Goal: Task Accomplishment & Management: Use online tool/utility

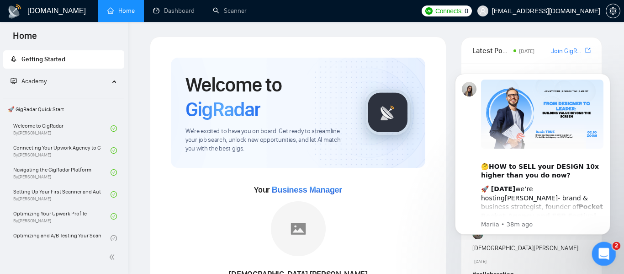
click at [603, 254] on icon "Open Intercom Messenger" at bounding box center [603, 252] width 15 height 15
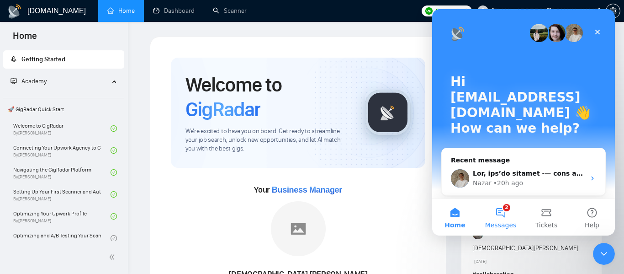
click at [499, 213] on button "2 Messages" at bounding box center [501, 217] width 46 height 37
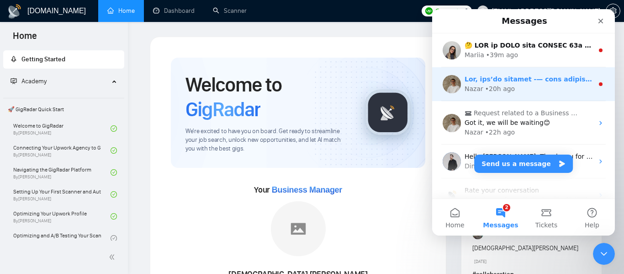
click at [543, 89] on div "Nazar • 20h ago" at bounding box center [529, 89] width 129 height 10
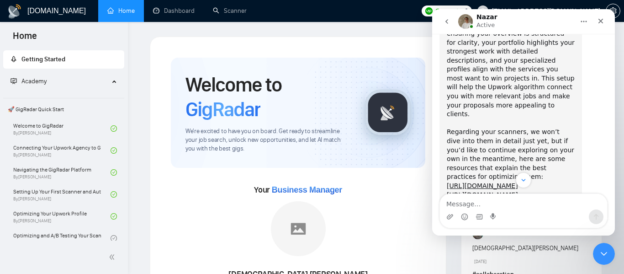
scroll to position [734, 0]
click at [609, 255] on div "Close Intercom Messenger" at bounding box center [603, 252] width 22 height 22
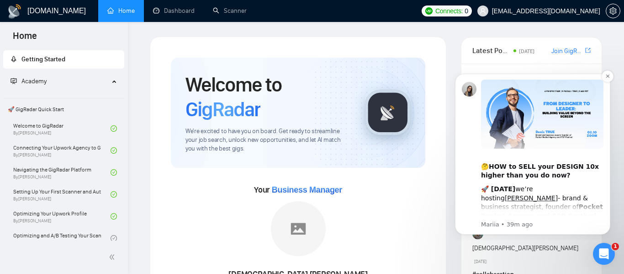
scroll to position [791, 0]
click at [608, 75] on icon "Dismiss notification" at bounding box center [607, 75] width 3 height 3
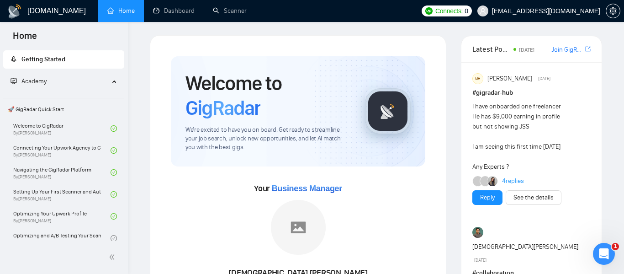
scroll to position [0, 0]
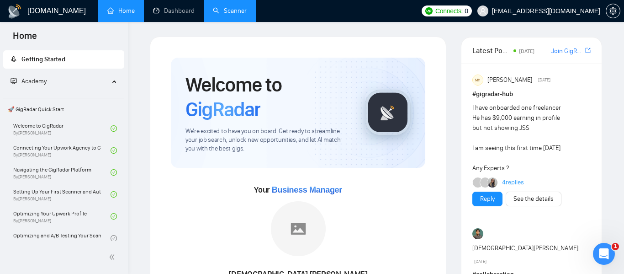
click at [230, 7] on link "Scanner" at bounding box center [230, 11] width 34 height 8
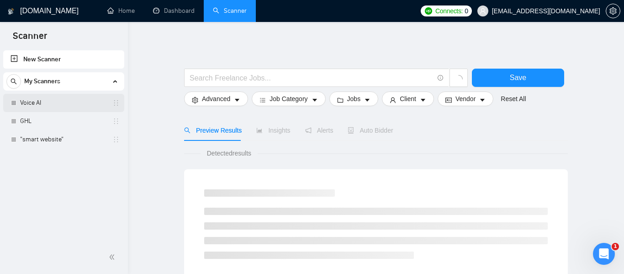
click at [59, 102] on link "Voice AI" at bounding box center [63, 103] width 87 height 18
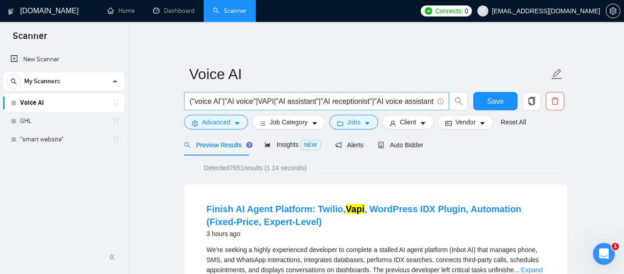
click at [240, 106] on input "("voice AI"|"AI voice"|VAPI|"AI assistant"|"AI receptionist"|"AI voice assistan…" at bounding box center [312, 101] width 244 height 11
click at [284, 147] on span "Insights NEW" at bounding box center [293, 144] width 56 height 7
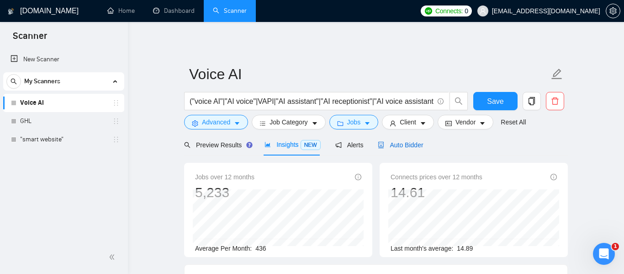
click at [400, 146] on span "Auto Bidder" at bounding box center [400, 144] width 45 height 7
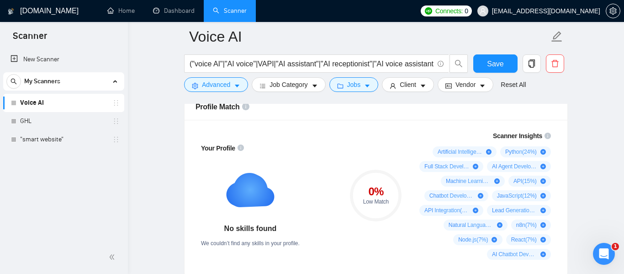
scroll to position [638, 0]
